Goal: Information Seeking & Learning: Learn about a topic

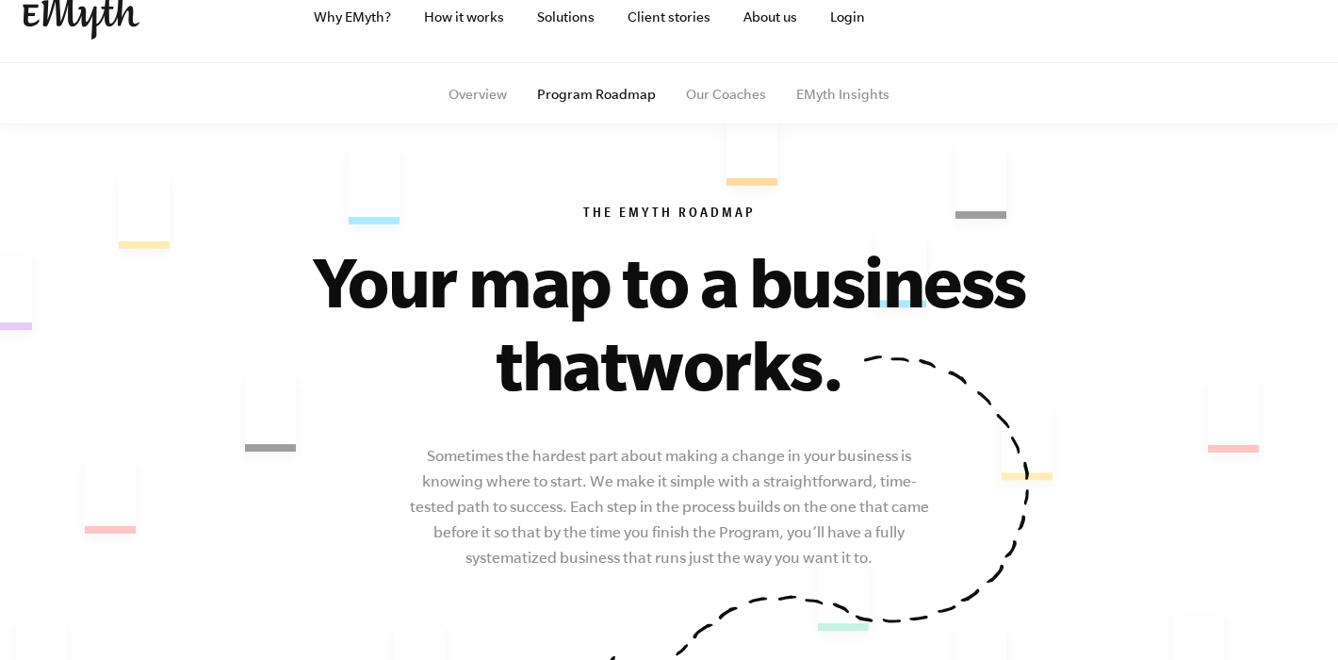
scroll to position [29, 0]
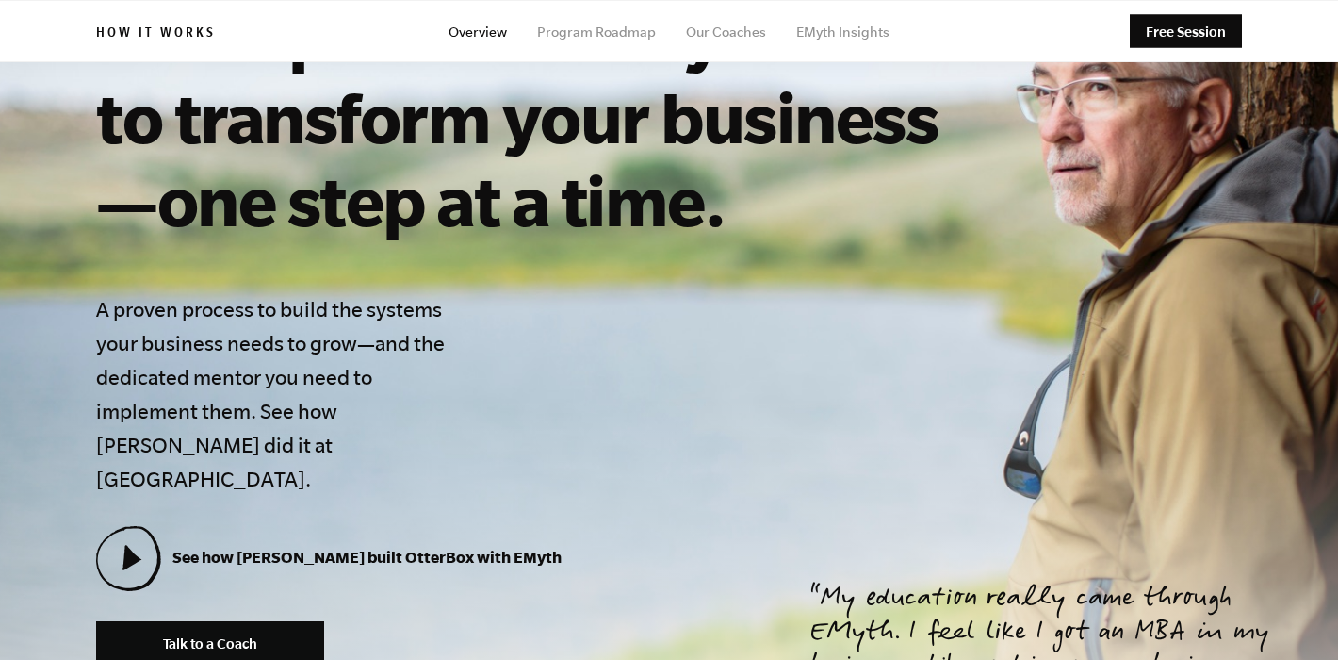
scroll to position [328, 0]
